Goal: Check status

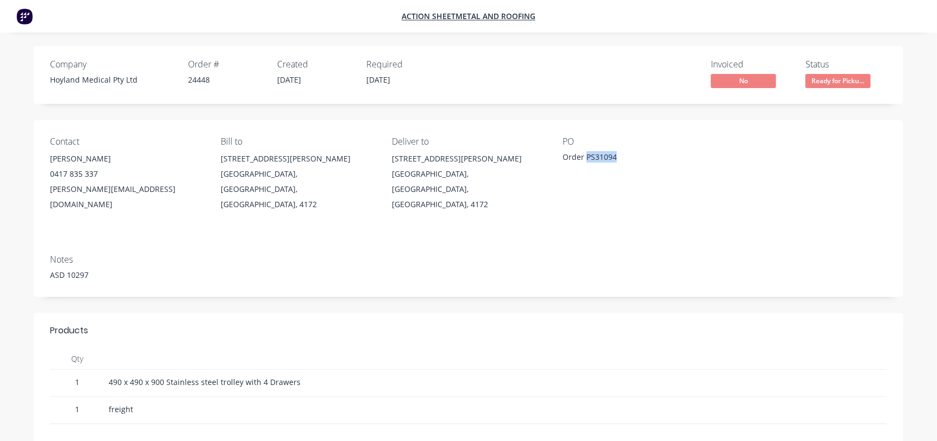
drag, startPoint x: 587, startPoint y: 154, endPoint x: 615, endPoint y: 158, distance: 29.1
click at [615, 158] on div "Order PS31094" at bounding box center [631, 158] width 136 height 15
copy div "PS31094"
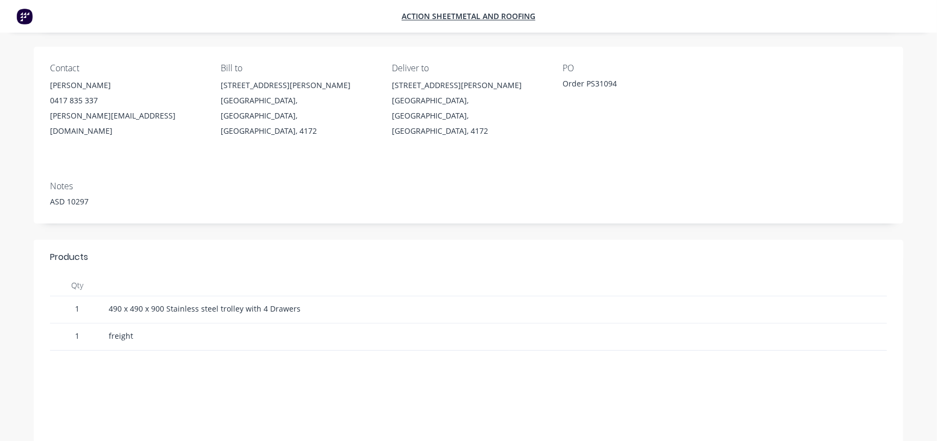
scroll to position [54, 0]
